Goal: Information Seeking & Learning: Learn about a topic

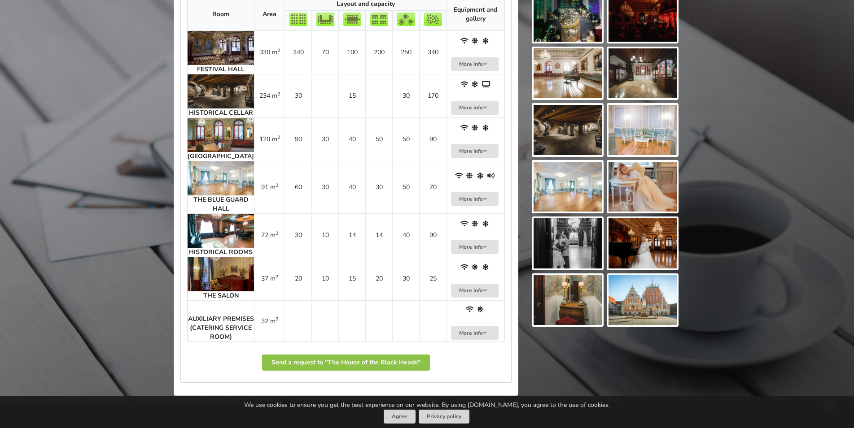
scroll to position [412, 0]
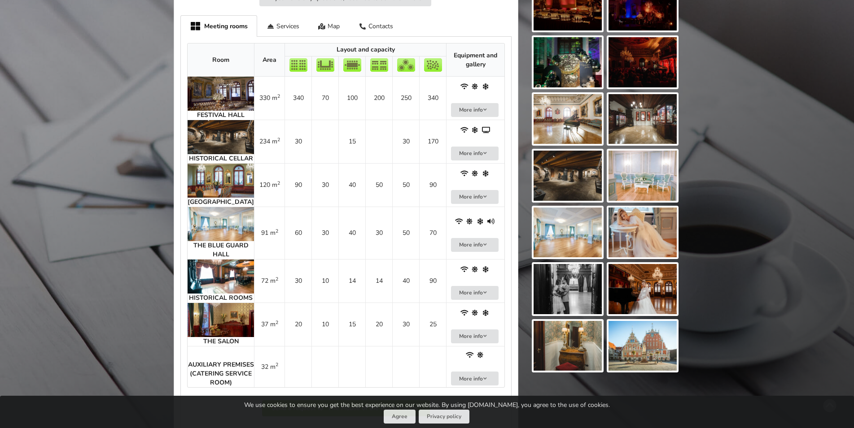
click at [210, 100] on img at bounding box center [220, 94] width 66 height 34
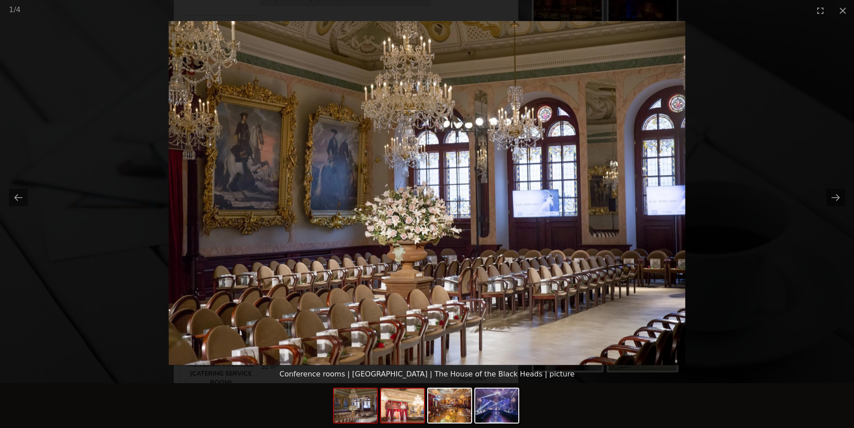
click at [400, 399] on img at bounding box center [402, 406] width 43 height 34
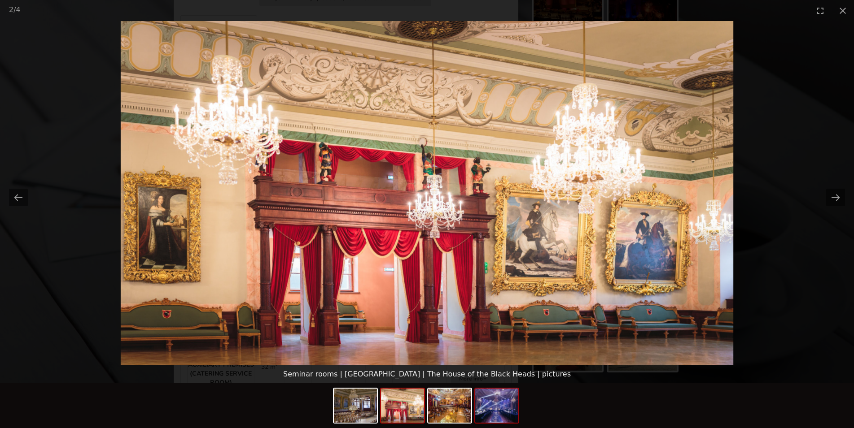
click at [505, 408] on img at bounding box center [496, 406] width 43 height 34
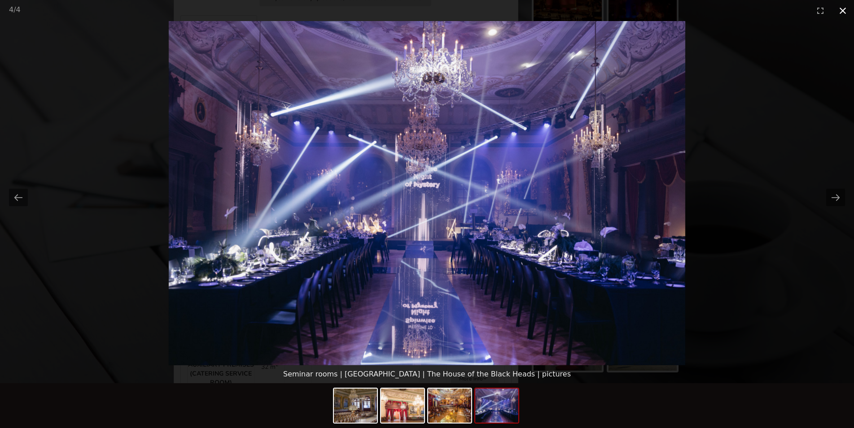
click at [843, 8] on button "Close gallery" at bounding box center [842, 10] width 22 height 21
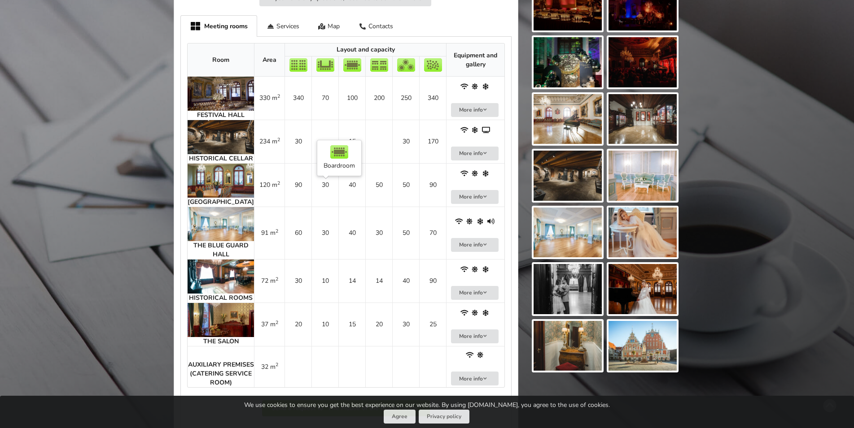
scroll to position [366, 0]
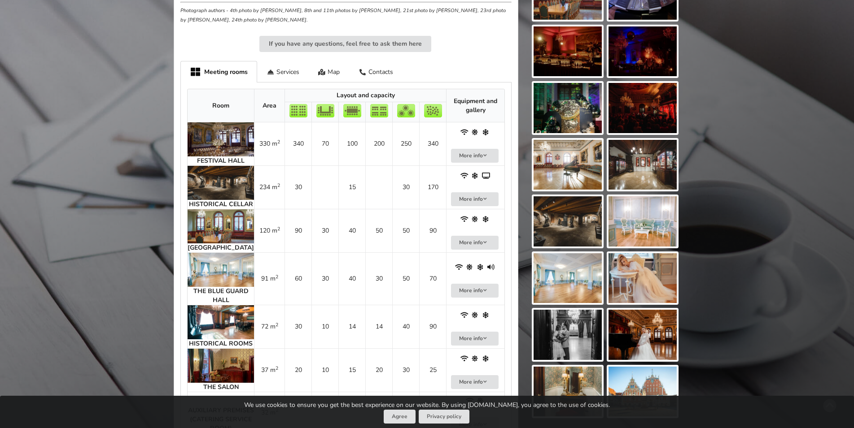
click at [215, 186] on img at bounding box center [220, 183] width 66 height 34
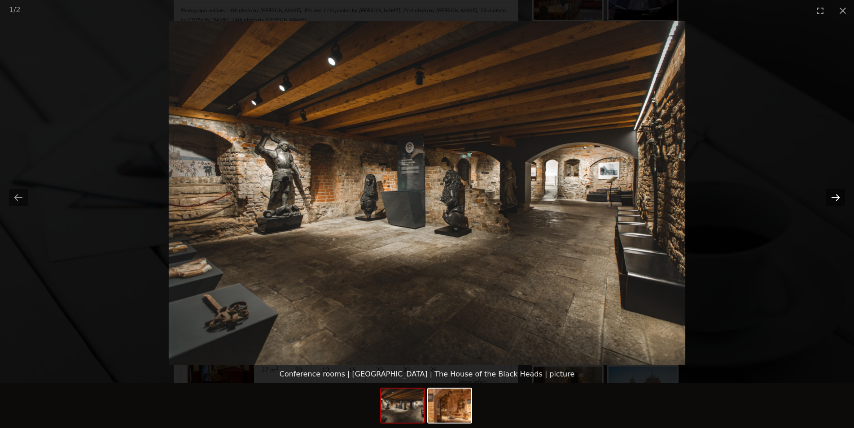
click at [834, 198] on button "Next slide" at bounding box center [835, 197] width 19 height 17
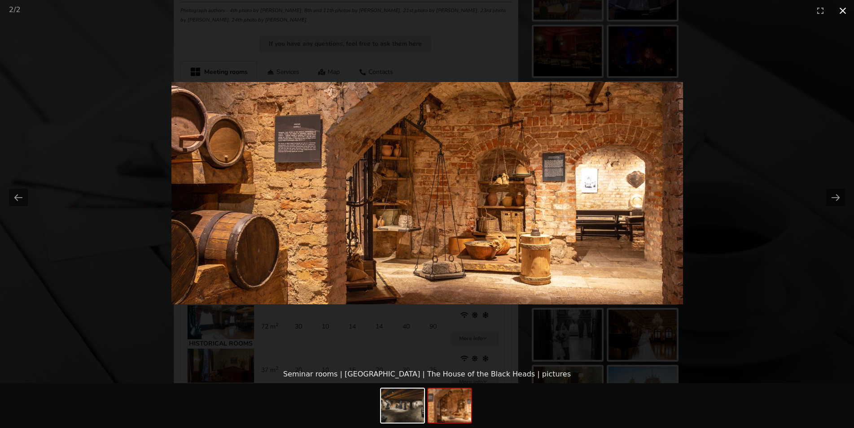
click at [841, 10] on button "Close gallery" at bounding box center [842, 10] width 22 height 21
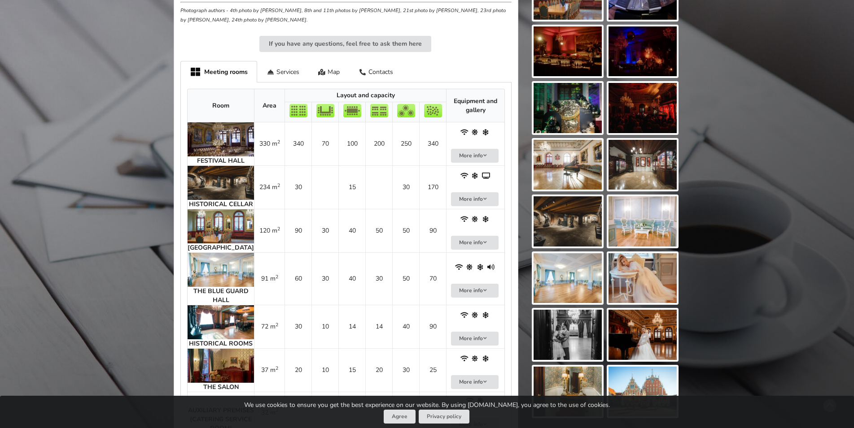
click at [220, 241] on img at bounding box center [220, 226] width 66 height 34
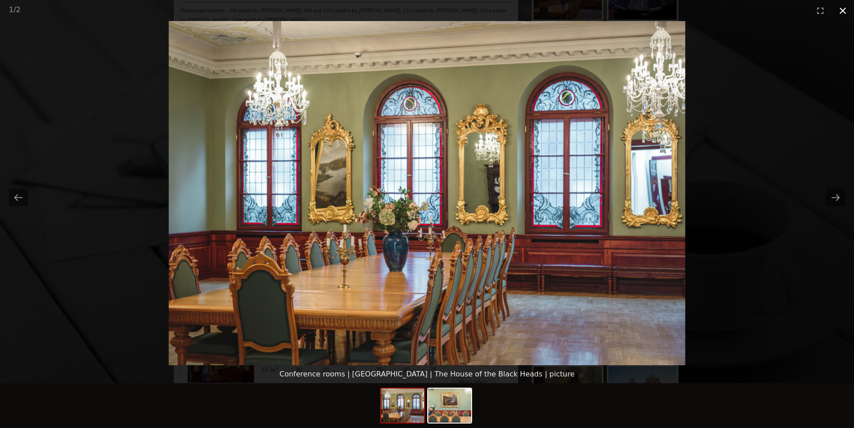
click at [840, 11] on button "Close gallery" at bounding box center [842, 10] width 22 height 21
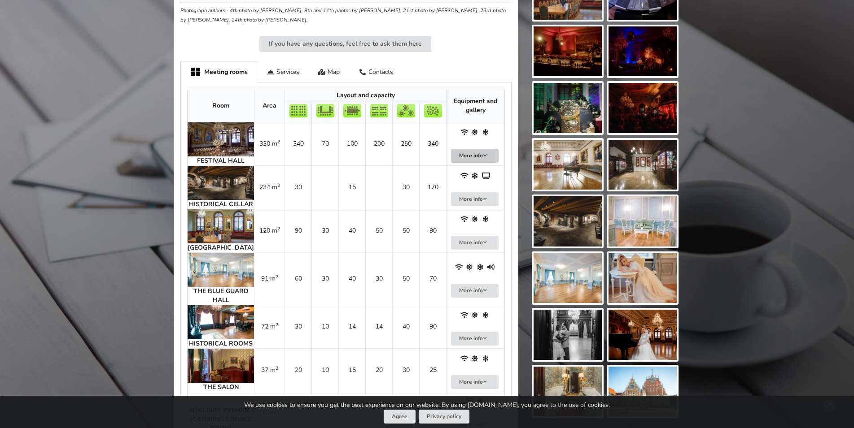
click at [484, 159] on button "More info" at bounding box center [475, 156] width 48 height 14
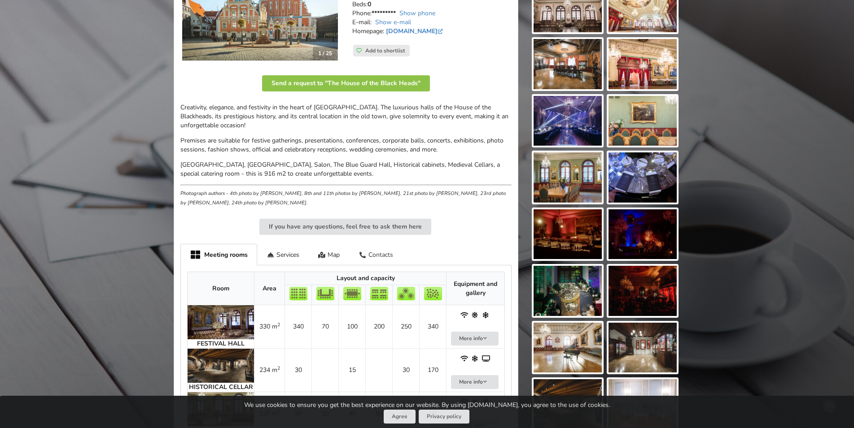
scroll to position [229, 0]
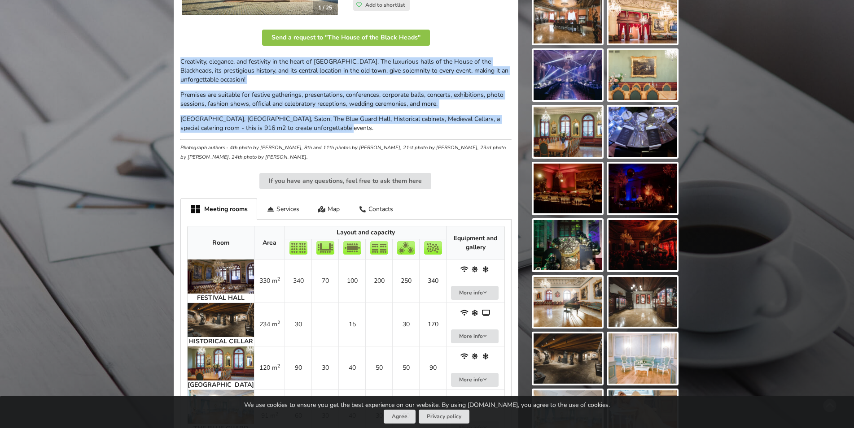
drag, startPoint x: 222, startPoint y: 85, endPoint x: 334, endPoint y: 131, distance: 121.5
click at [334, 131] on div "1 / 25 Address: [STREET_ADDRESS] To the center of [GEOGRAPHIC_DATA]: 1.8km To […" at bounding box center [346, 264] width 344 height 722
copy div "Creativity, elegance, and festivity in the heart of [GEOGRAPHIC_DATA]. The luxu…"
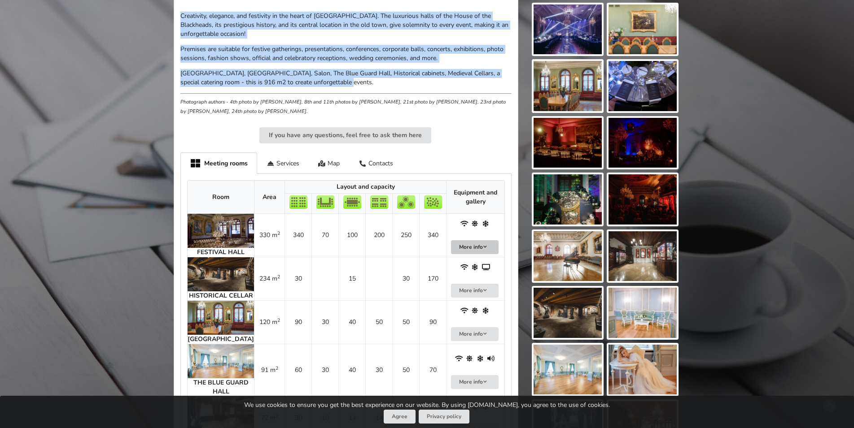
click at [467, 244] on button "More info" at bounding box center [475, 247] width 48 height 14
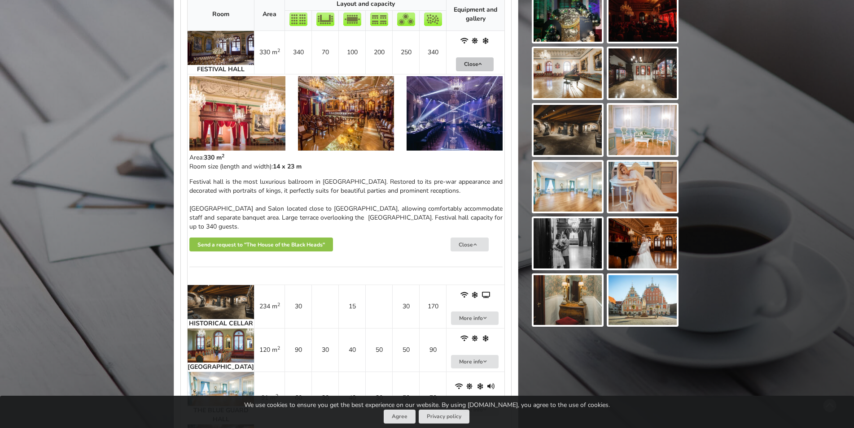
scroll to position [503, 0]
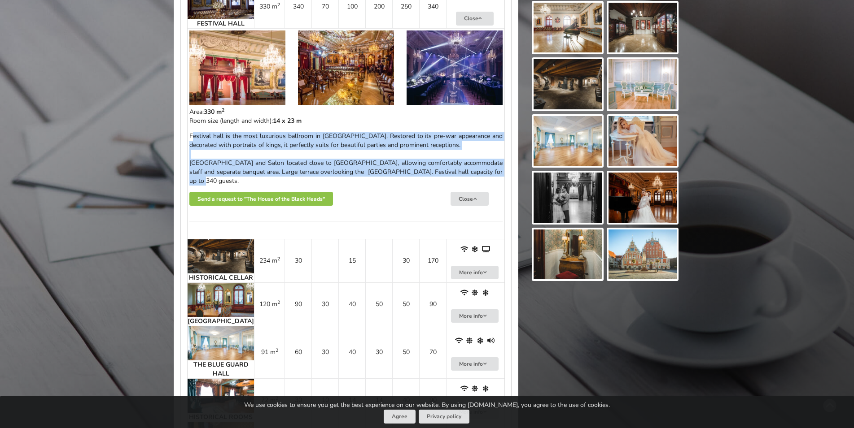
drag, startPoint x: 192, startPoint y: 143, endPoint x: 487, endPoint y: 179, distance: 297.4
click at [487, 179] on p "Festival hall is the most luxurious ballroom in [GEOGRAPHIC_DATA]. Restored to …" at bounding box center [345, 159] width 313 height 54
click at [225, 140] on div "Area: 330 m 2 Room size (length and width): 14 x 23 m [GEOGRAPHIC_DATA] is the …" at bounding box center [345, 173] width 313 height 130
drag, startPoint x: 189, startPoint y: 144, endPoint x: 489, endPoint y: 181, distance: 302.7
click at [489, 181] on td "330 m 2 14 x 23 m" at bounding box center [345, 133] width 317 height 211
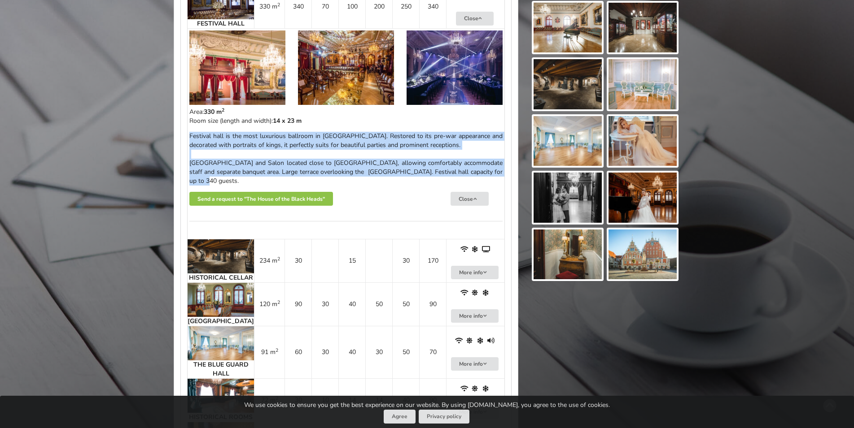
copy p "Festival hall is the most luxurious ballroom in [GEOGRAPHIC_DATA]. Restored to …"
click at [399, 173] on p "Festival hall is the most luxurious ballroom in [GEOGRAPHIC_DATA]. Restored to …" at bounding box center [345, 159] width 313 height 54
